Goal: Transaction & Acquisition: Download file/media

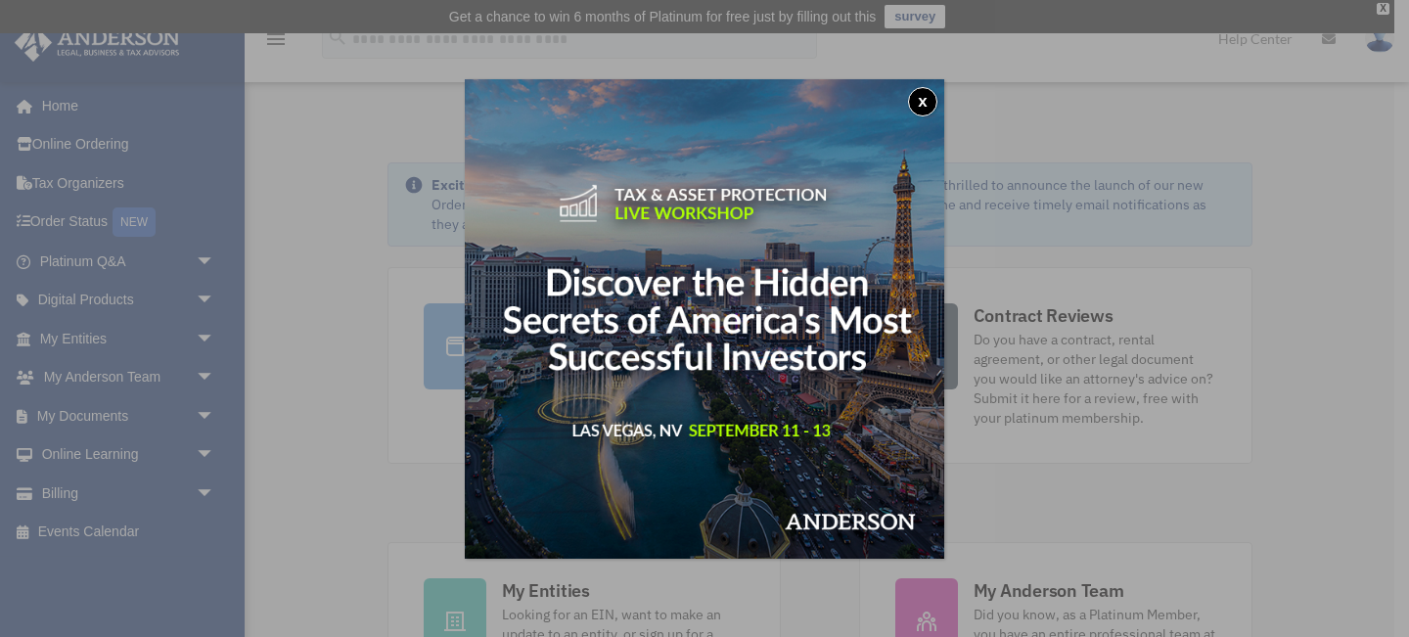
click at [916, 103] on button "x" at bounding box center [922, 101] width 29 height 29
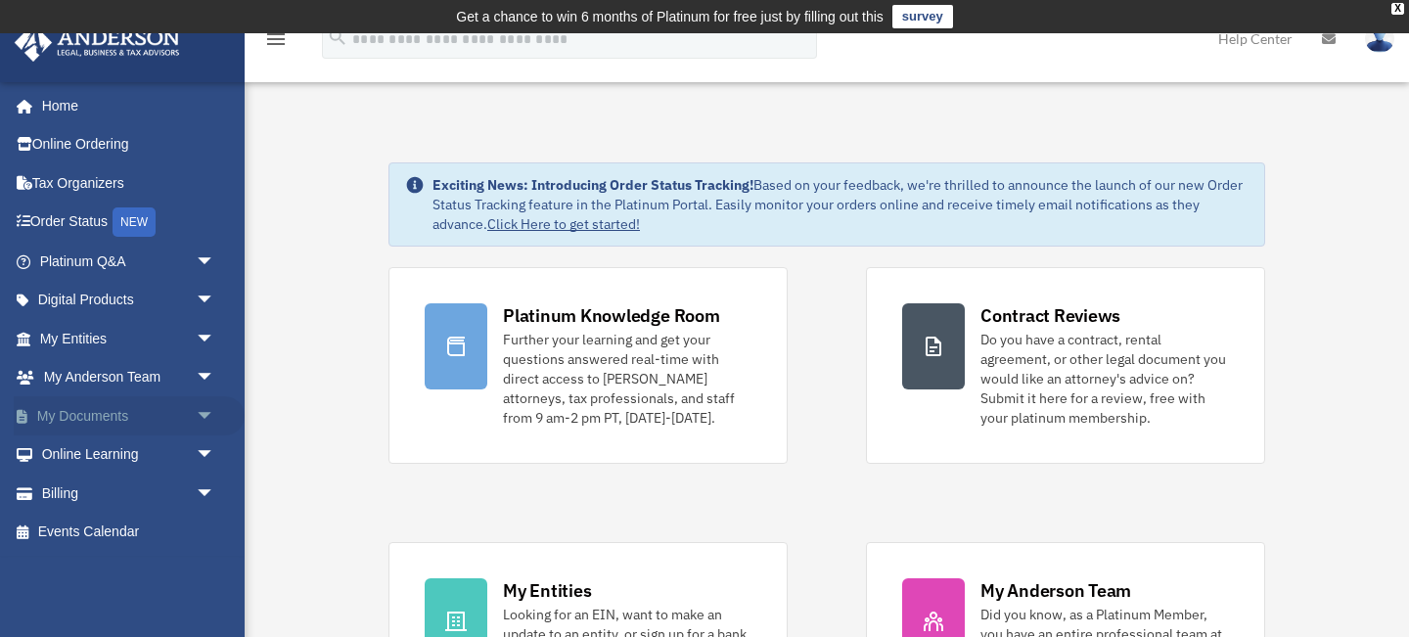
click at [209, 410] on span "arrow_drop_down" at bounding box center [215, 416] width 39 height 40
click at [69, 454] on link "Box" at bounding box center [135, 454] width 217 height 39
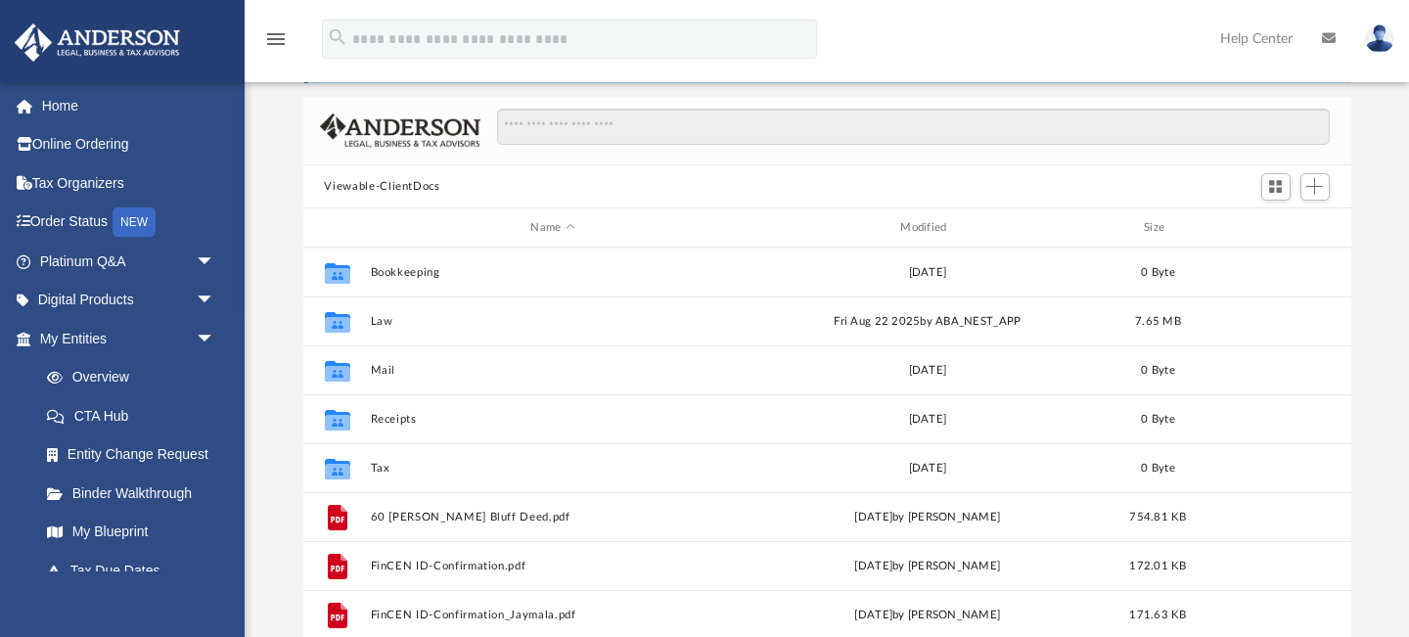
scroll to position [122, 0]
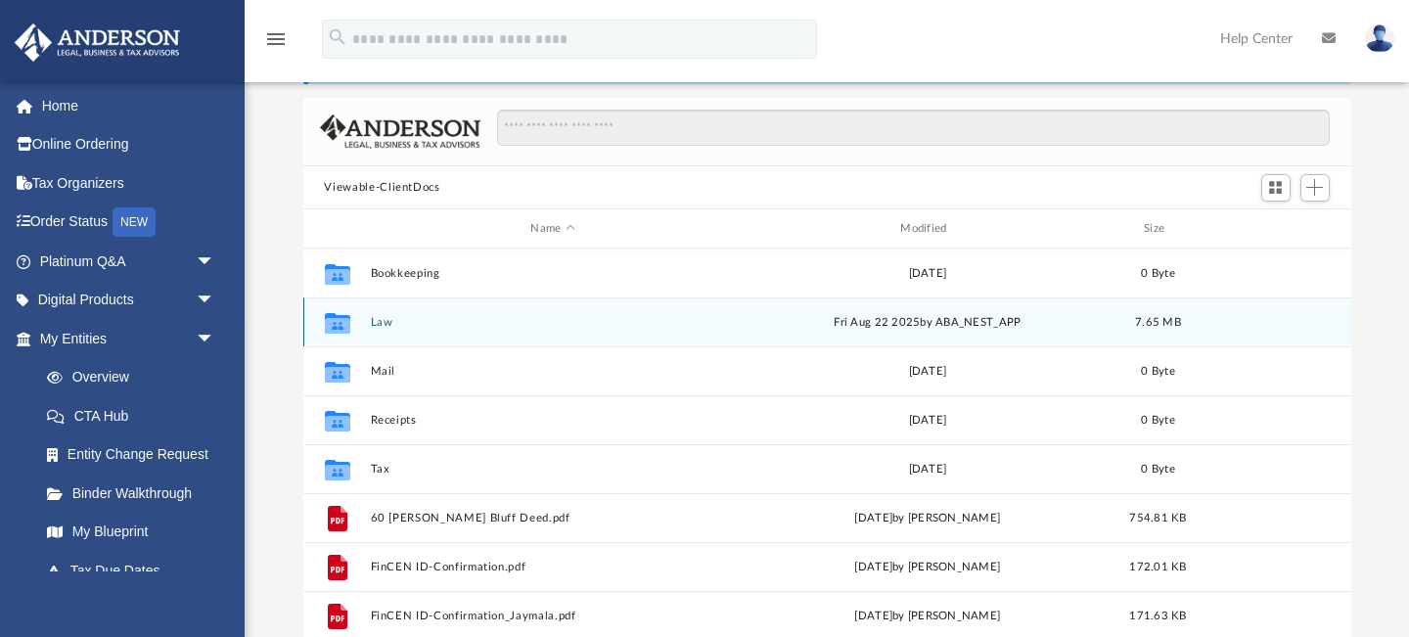
click at [378, 328] on div "Collaborated Folder Law [DATE] by ABA_NEST_APP 7.65 MB" at bounding box center [827, 321] width 1048 height 49
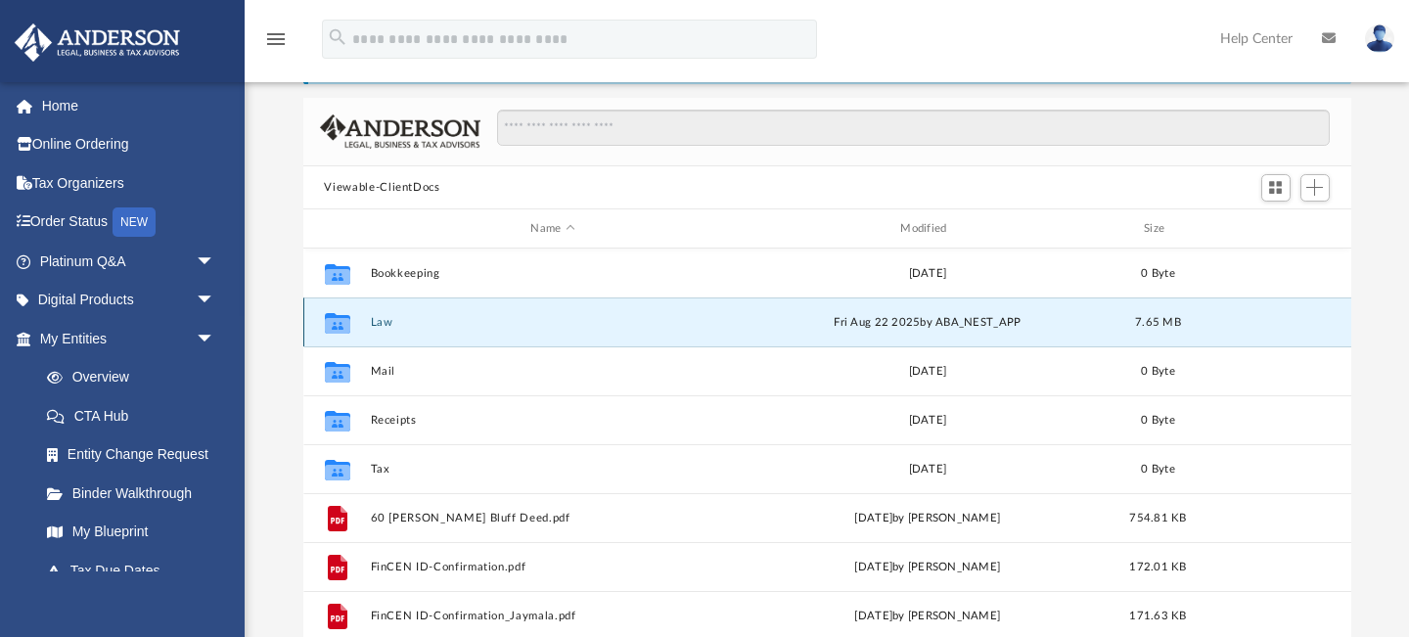
click at [378, 317] on button "Law" at bounding box center [553, 322] width 366 height 13
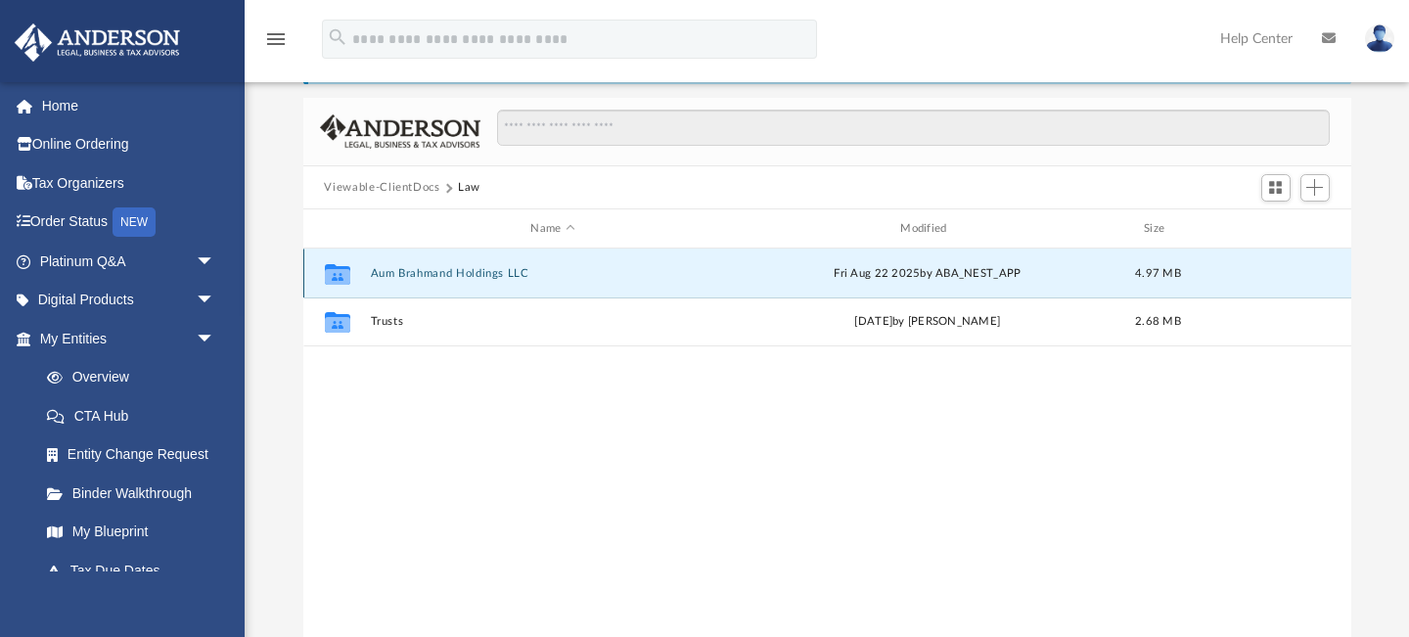
click at [417, 277] on button "Aum Brahmand Holdings LLC" at bounding box center [553, 273] width 366 height 13
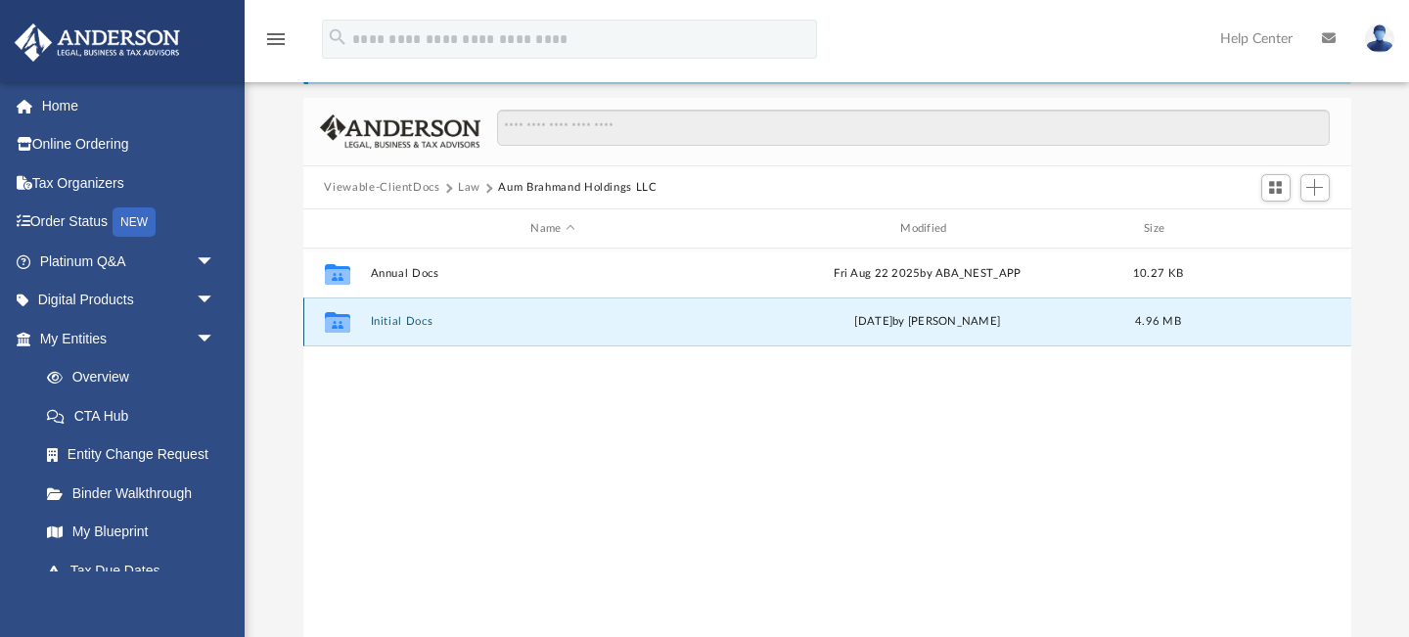
click at [402, 322] on button "Initial Docs" at bounding box center [553, 322] width 366 height 13
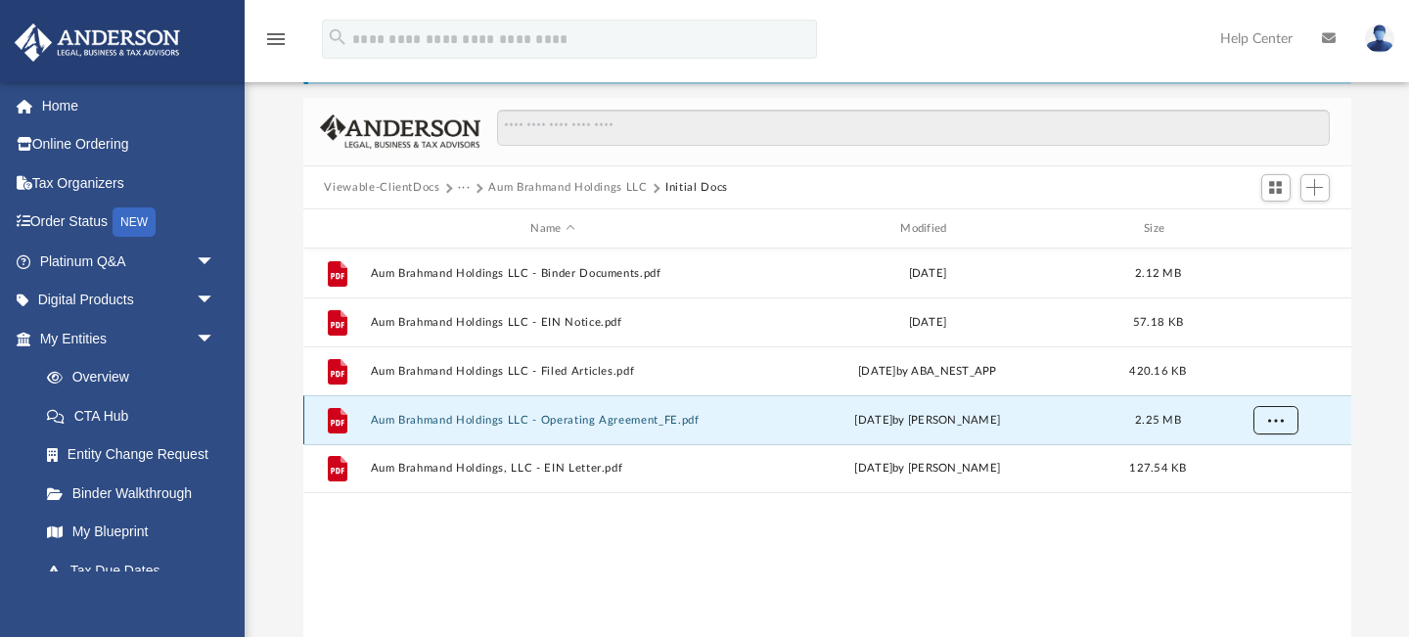
click at [1279, 424] on span "More options" at bounding box center [1275, 420] width 16 height 11
click at [502, 419] on button "Aum Brahmand Holdings LLC - Operating Agreement_FE.pdf" at bounding box center [553, 420] width 366 height 13
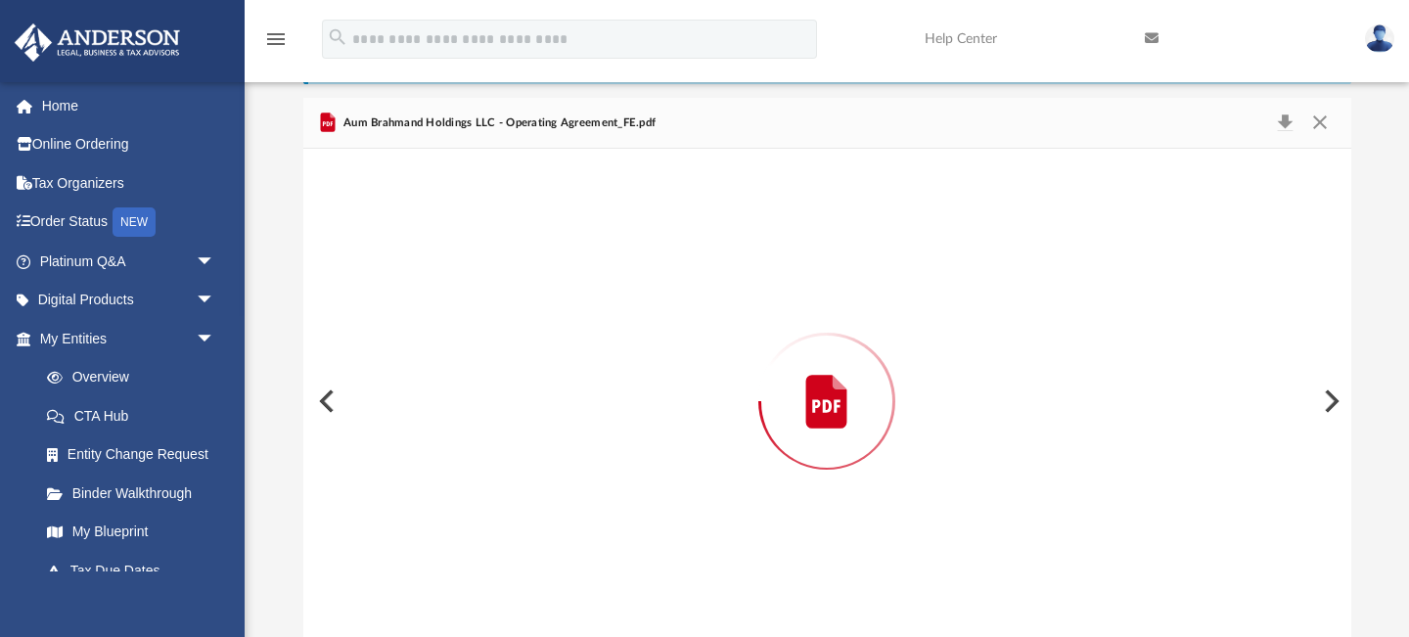
scroll to position [139, 0]
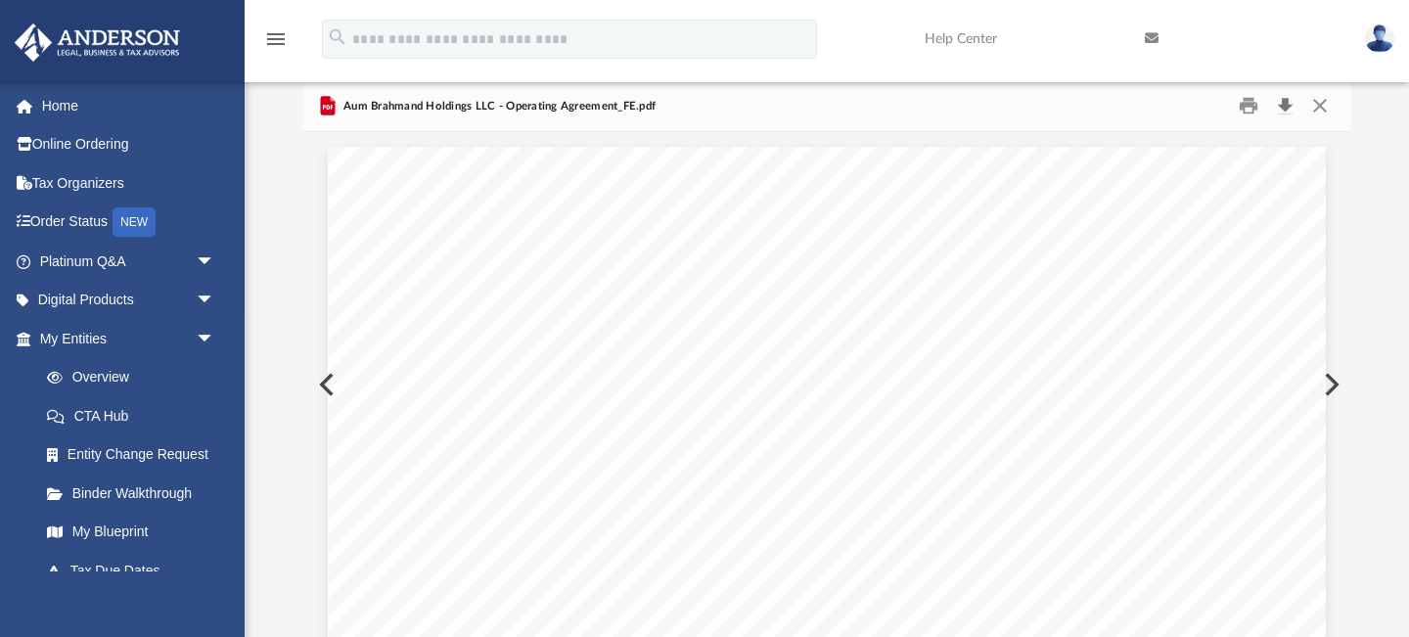
click at [1283, 106] on button "Download" at bounding box center [1285, 106] width 35 height 30
